Goal: Task Accomplishment & Management: Use online tool/utility

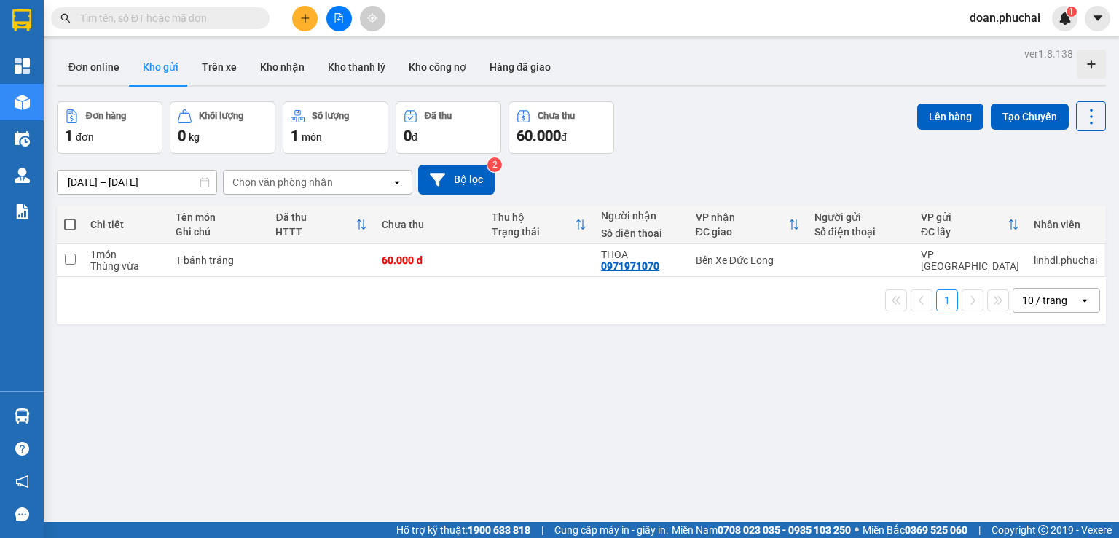
click at [347, 13] on button at bounding box center [339, 19] width 26 height 26
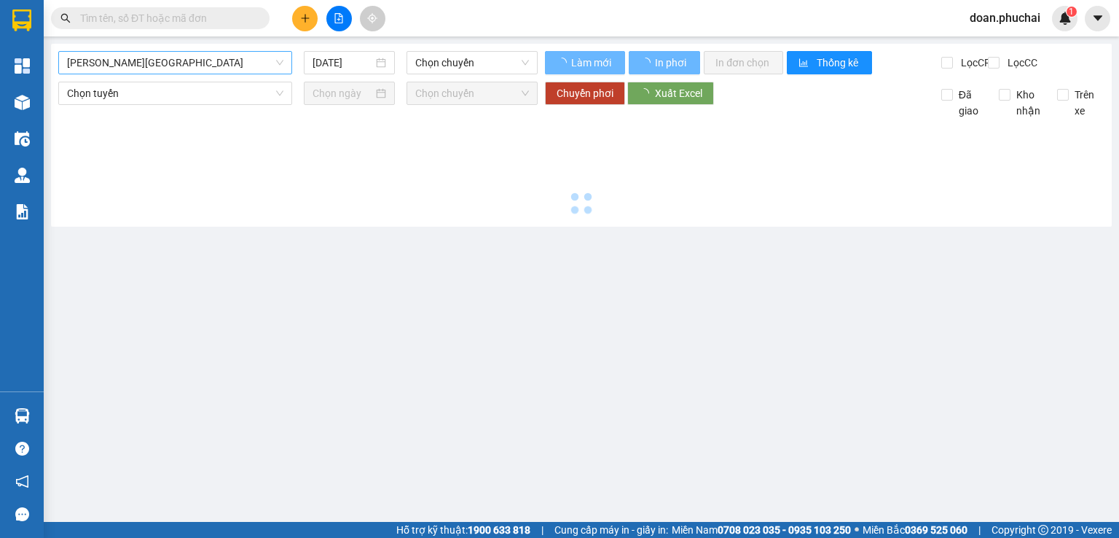
click at [185, 66] on span "[PERSON_NAME][GEOGRAPHIC_DATA]" at bounding box center [175, 63] width 216 height 22
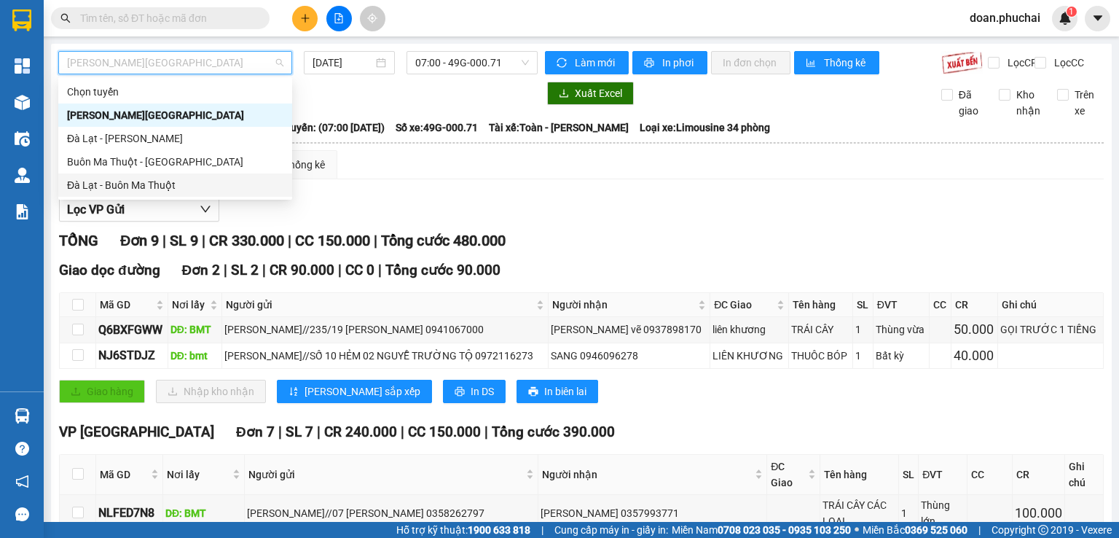
click at [148, 184] on div "Đà Lạt - Buôn Ma Thuột" at bounding box center [175, 185] width 216 height 16
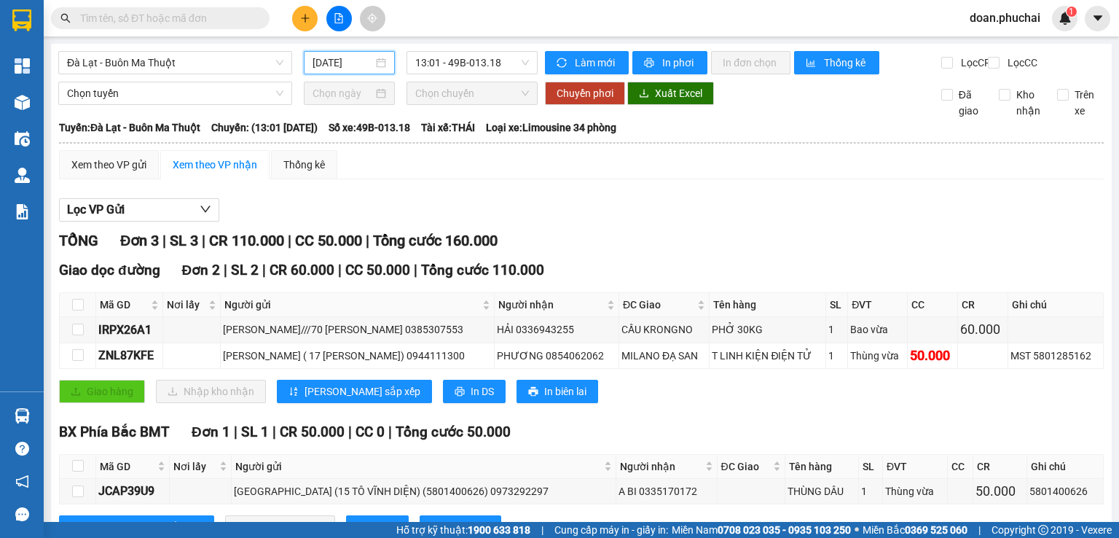
click at [323, 57] on input "[DATE]" at bounding box center [343, 63] width 60 height 16
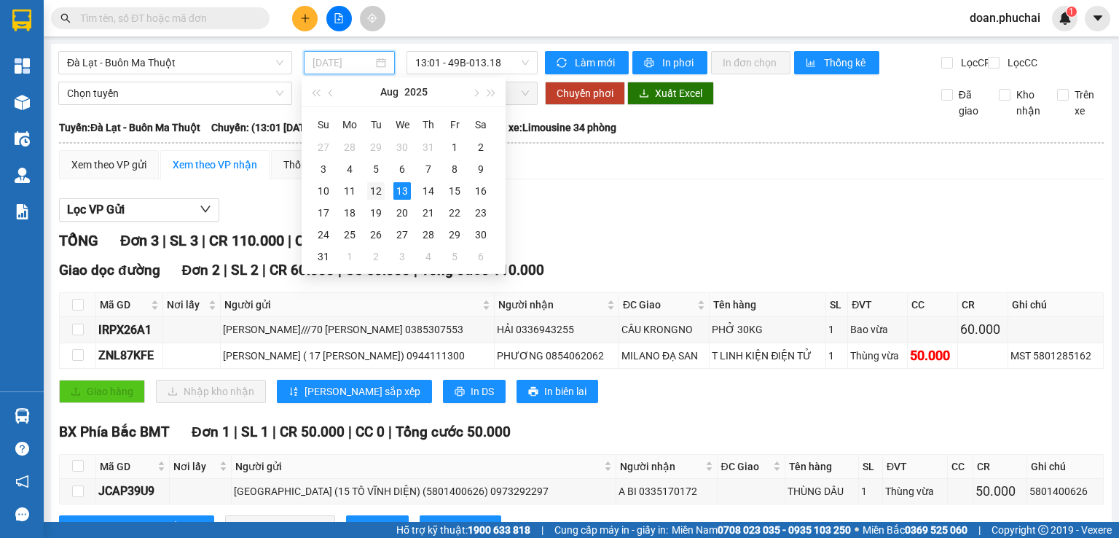
click at [372, 186] on div "12" at bounding box center [375, 190] width 17 height 17
type input "[DATE]"
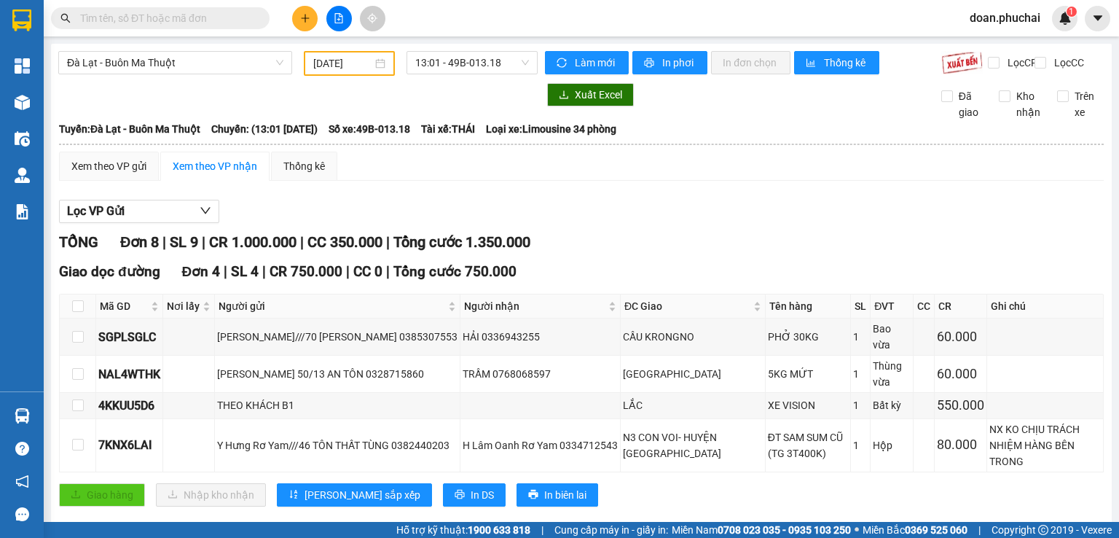
click at [111, 47] on div "[GEOGRAPHIC_DATA] - Buôn Ma Thuột [DATE] 13:01 - 49B-013.18 Làm mới In phơi In …" at bounding box center [581, 418] width 1061 height 748
click at [106, 63] on span "Đà Lạt - Buôn Ma Thuột" at bounding box center [175, 63] width 216 height 22
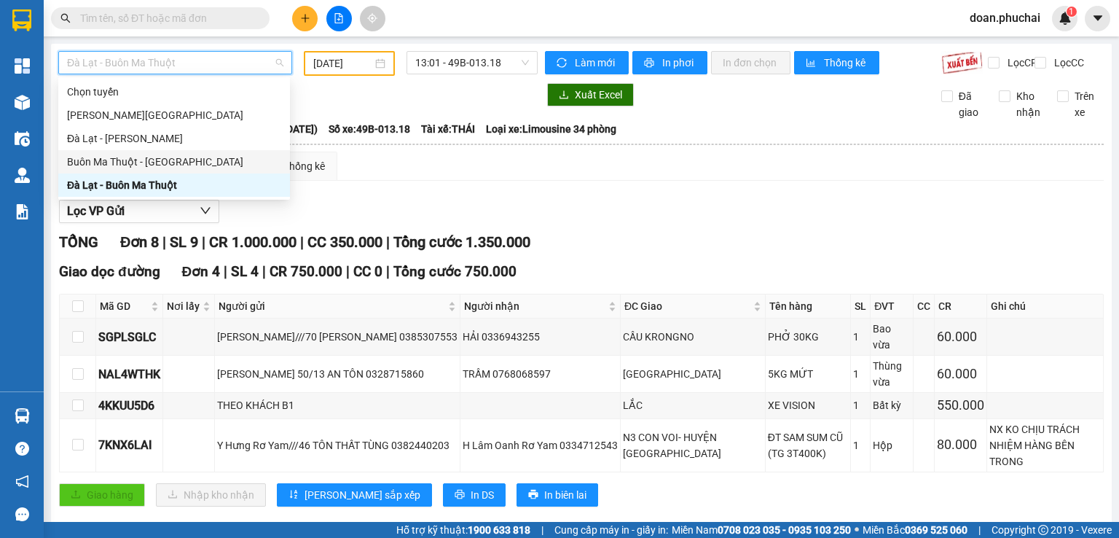
click at [114, 170] on div "Buôn Ma Thuột - [GEOGRAPHIC_DATA]" at bounding box center [174, 161] width 232 height 23
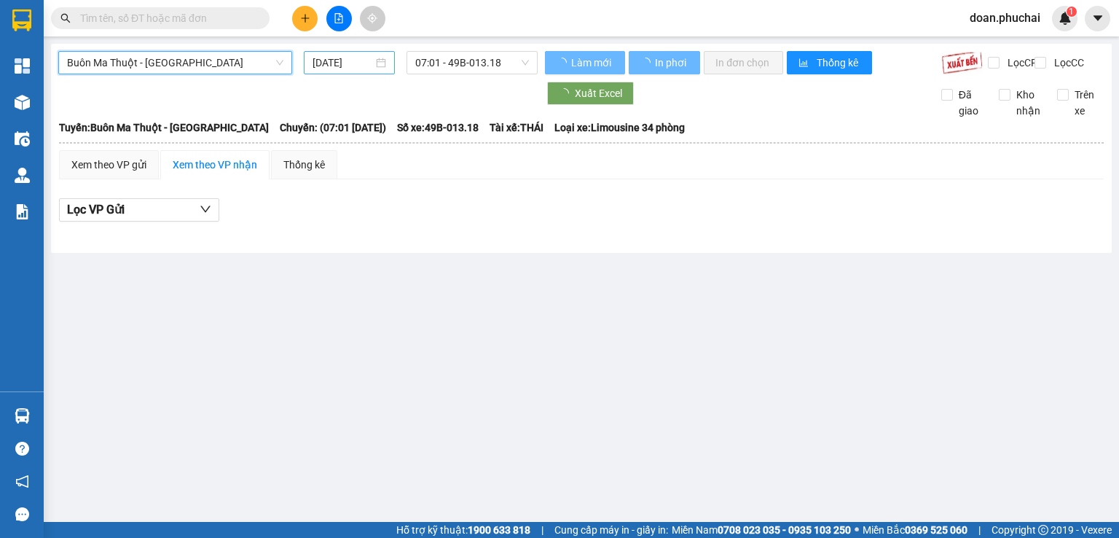
click at [338, 62] on input "[DATE]" at bounding box center [343, 63] width 60 height 16
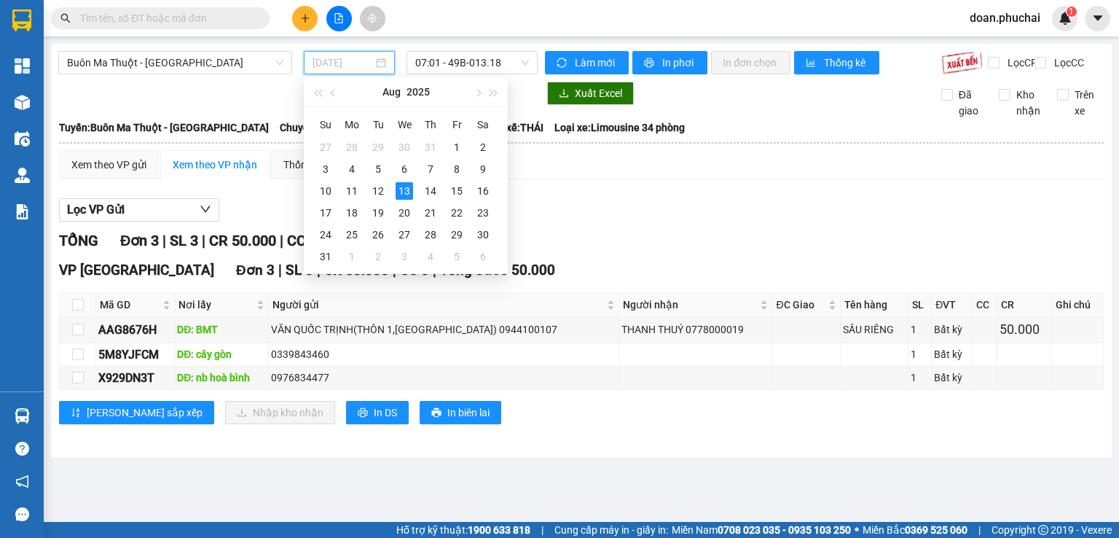
type input "[DATE]"
click at [400, 195] on div "13" at bounding box center [404, 190] width 17 height 17
